Goal: Information Seeking & Learning: Learn about a topic

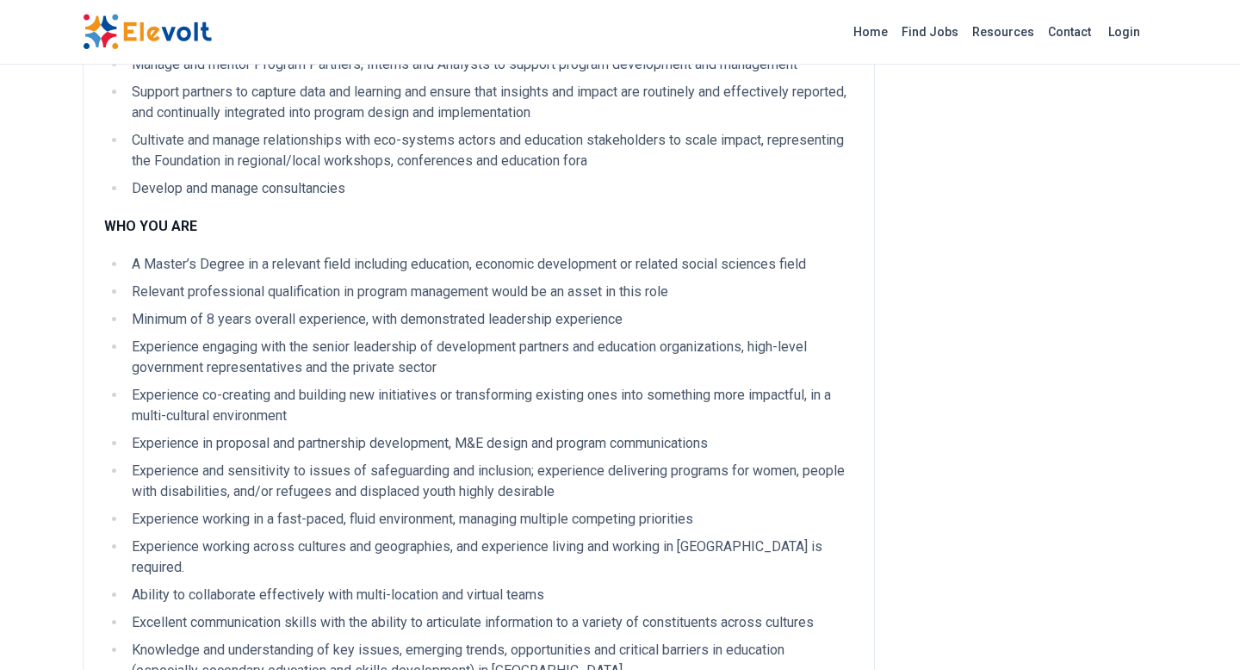
scroll to position [697, 0]
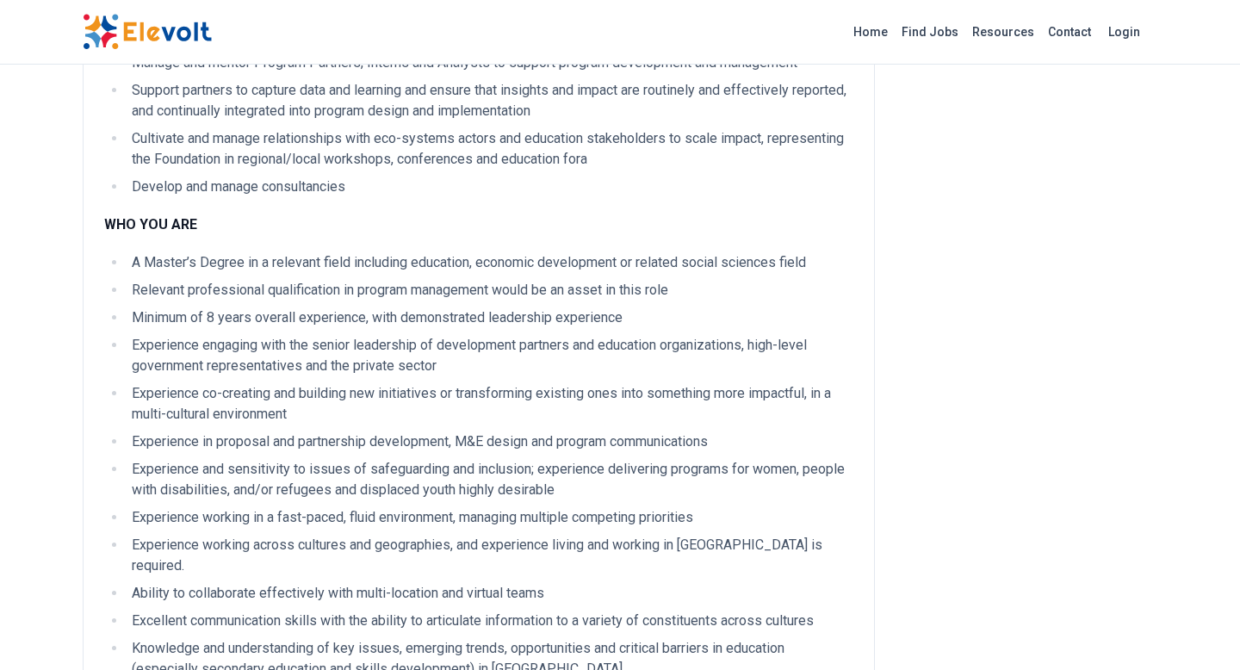
click at [282, 310] on li "Minimum of 8 years overall experience, with demonstrated leadership experience" at bounding box center [490, 317] width 727 height 21
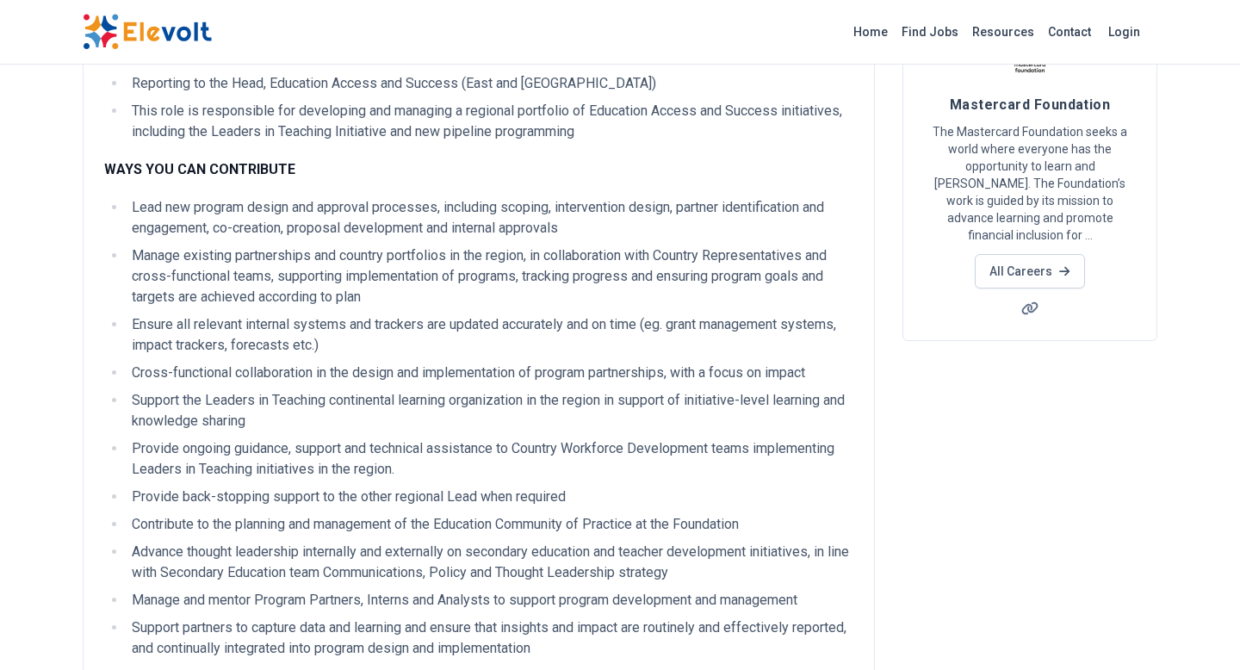
scroll to position [0, 0]
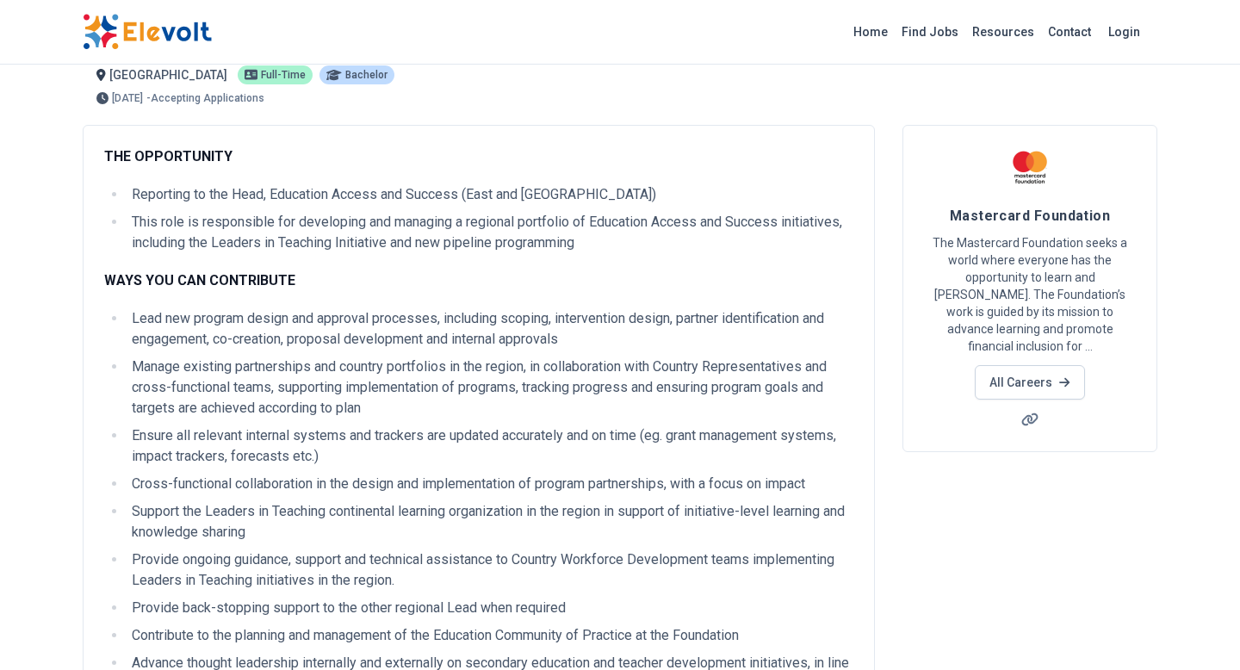
scroll to position [53, 0]
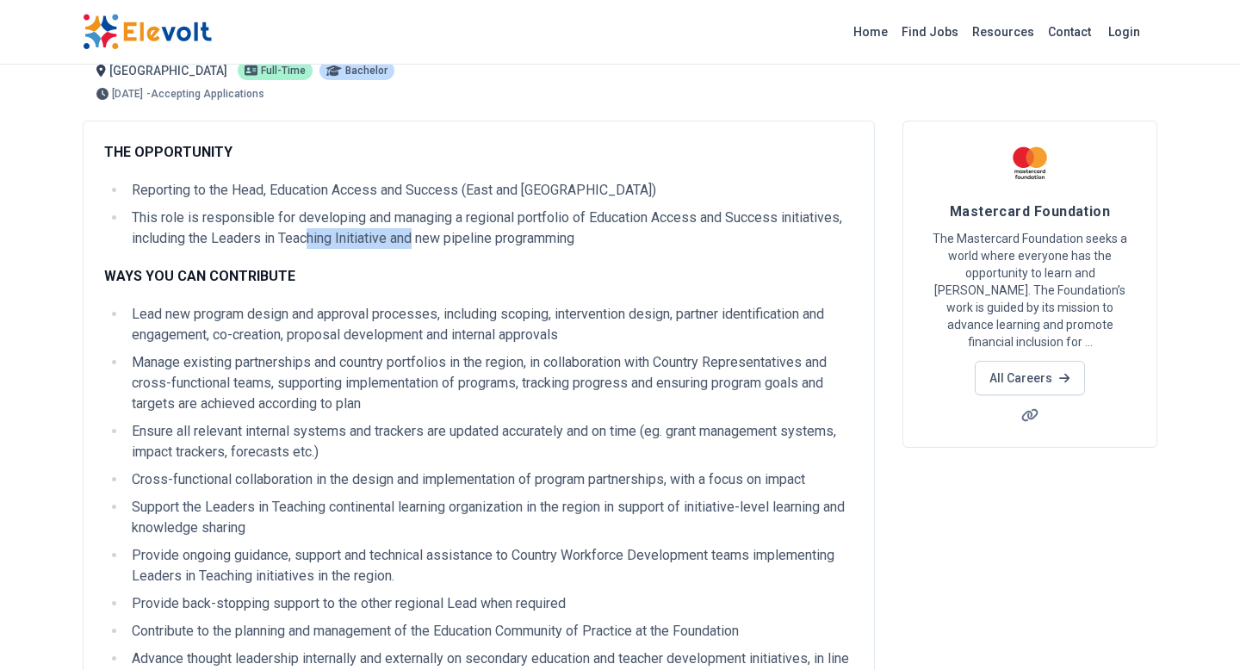
drag, startPoint x: 313, startPoint y: 235, endPoint x: 416, endPoint y: 234, distance: 103.3
click at [416, 234] on li "This role is responsible for developing and managing a regional portfolio of Ed…" at bounding box center [490, 227] width 727 height 41
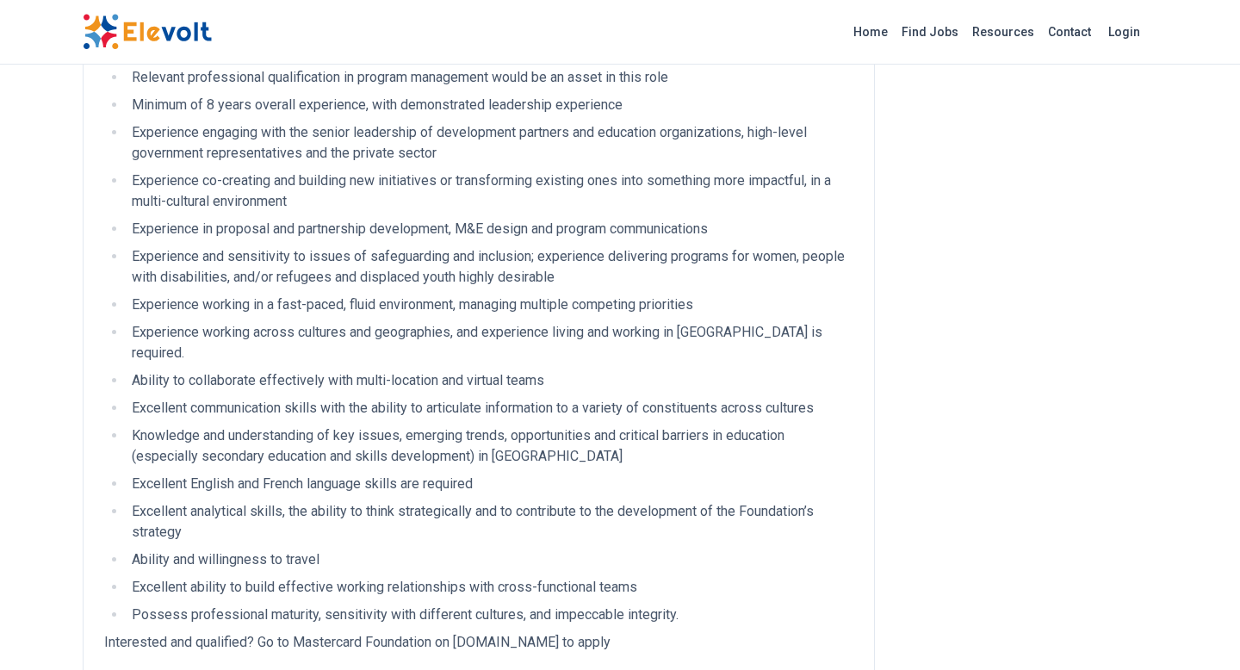
scroll to position [0, 0]
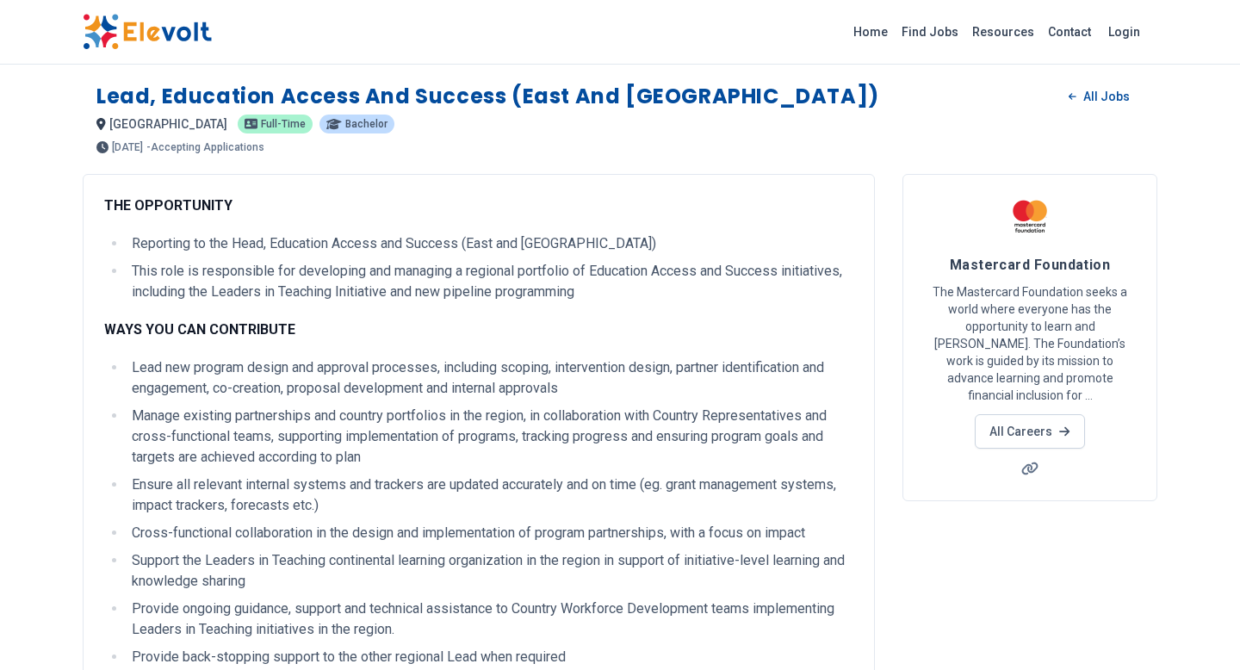
click at [108, 127] on p "[GEOGRAPHIC_DATA] KE" at bounding box center [161, 124] width 131 height 21
